Goal: Task Accomplishment & Management: Complete application form

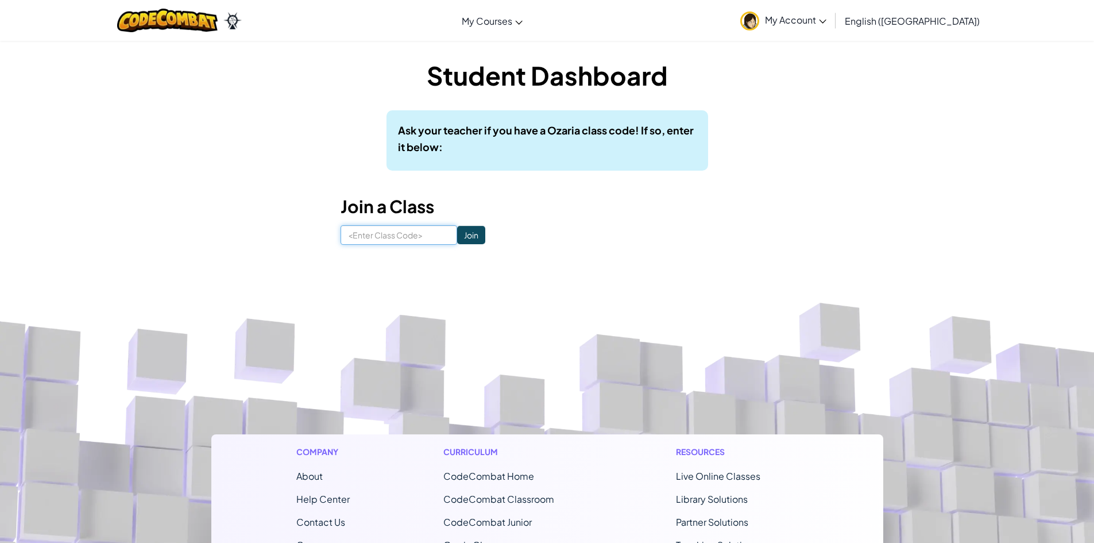
click at [433, 240] on input at bounding box center [399, 235] width 117 height 20
type input "HorseMilkBack"
click at [466, 230] on input "Join" at bounding box center [471, 235] width 28 height 18
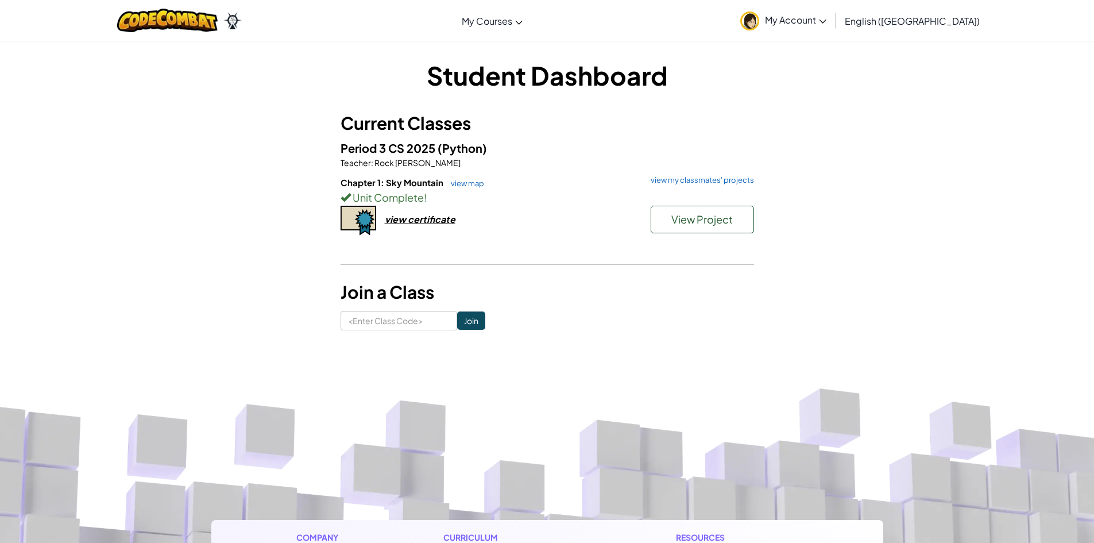
click at [759, 19] on img at bounding box center [749, 20] width 19 height 19
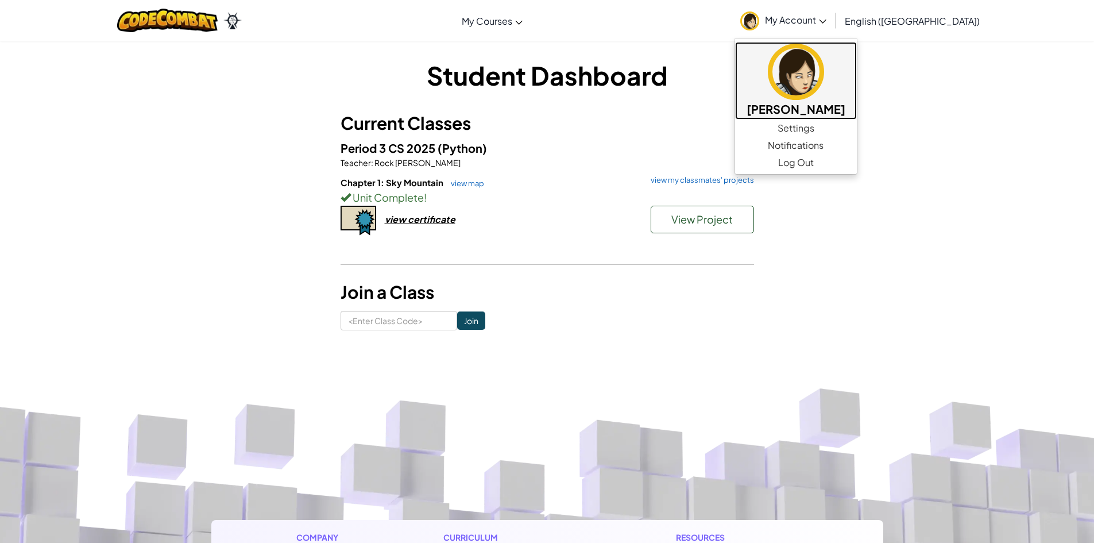
click at [824, 72] on img at bounding box center [796, 72] width 56 height 56
